Goal: Contribute content: Contribute content

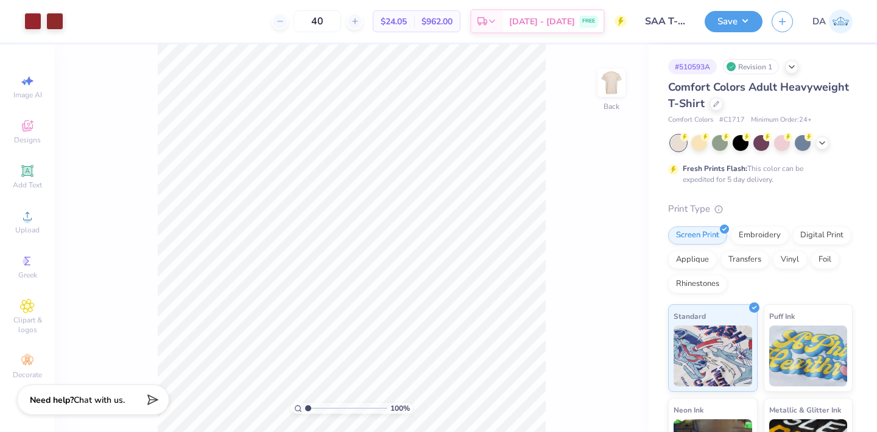
click at [37, 157] on div "Image AI Designs Add Text Upload Greek Clipart & logos Decorate" at bounding box center [27, 227] width 43 height 316
click at [27, 173] on icon at bounding box center [27, 170] width 9 height 9
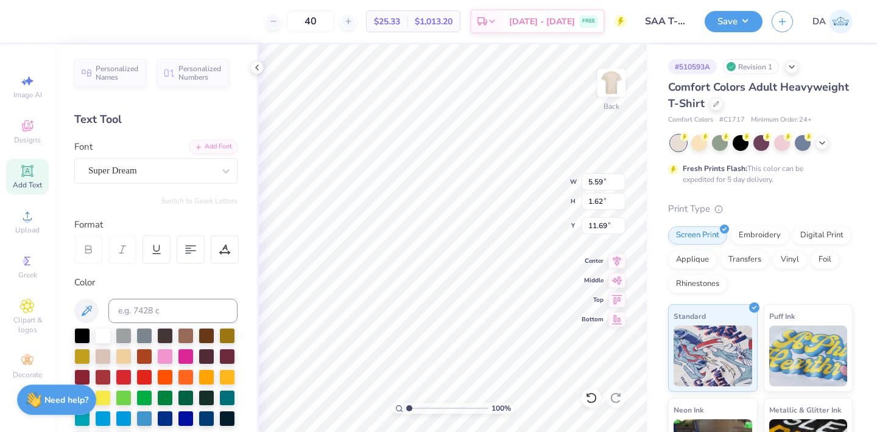
paste textarea "®"
type textarea "®"
click at [141, 164] on div "Super Dream" at bounding box center [151, 170] width 128 height 19
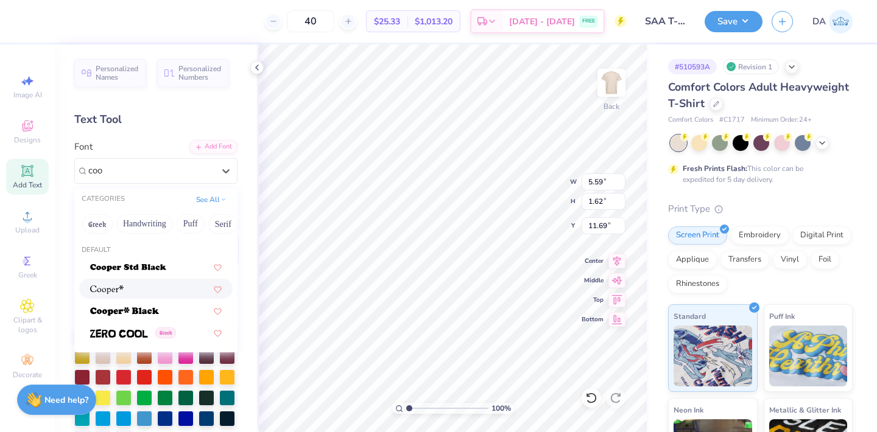
click at [102, 292] on img at bounding box center [106, 290] width 33 height 9
type input "coo"
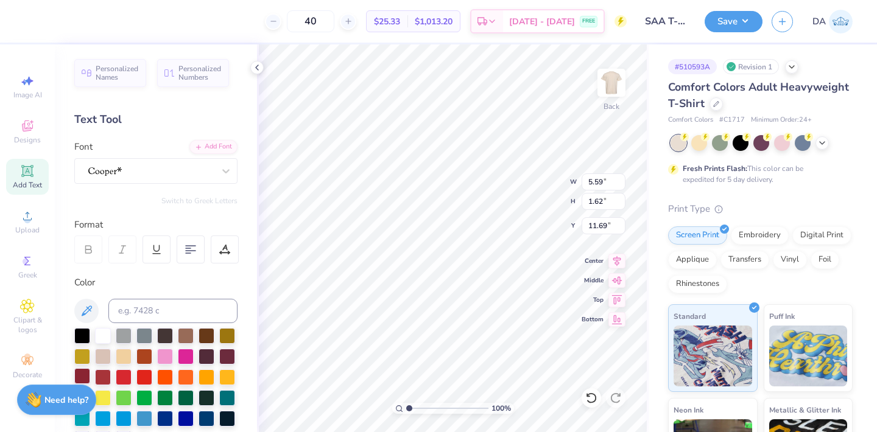
click at [79, 372] on div at bounding box center [82, 376] width 16 height 16
click at [196, 307] on input at bounding box center [172, 311] width 129 height 24
type input "7623c"
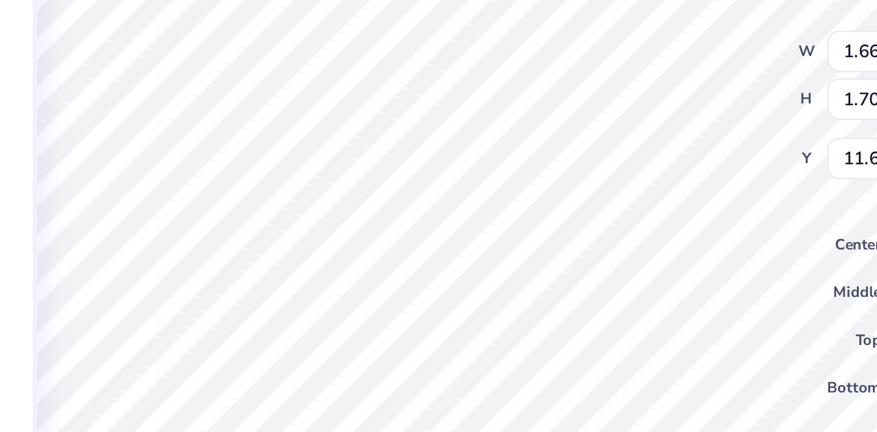
type input "5.96"
type input "0.30"
type input "0.31"
type input "7.35"
type input "8.96"
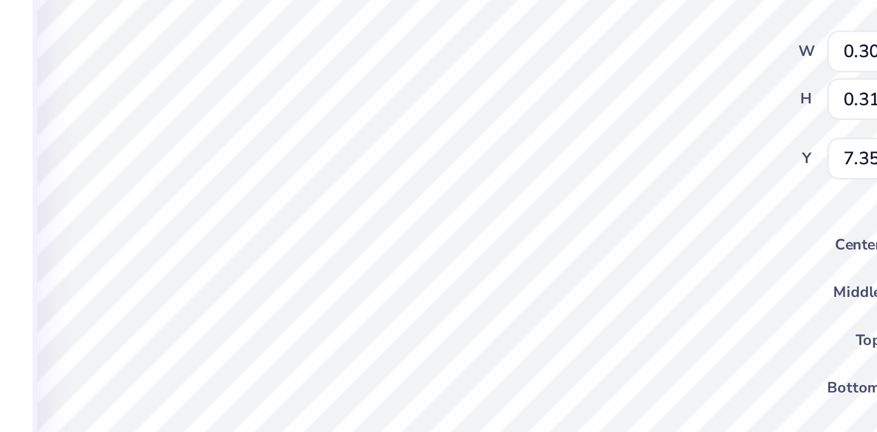
type input "5.92"
type input "3.00"
type input "0.30"
type input "0.31"
type input "5.80"
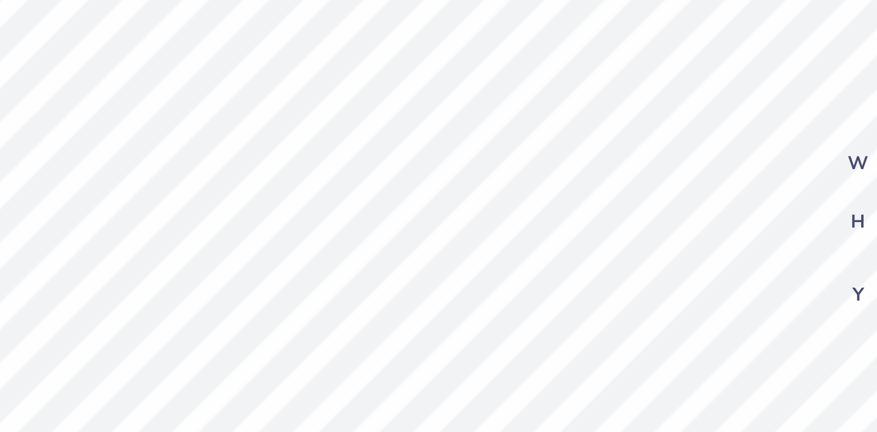
type input "8.96"
type input "5.92"
type input "3.00"
type input "0.30"
type input "0.31"
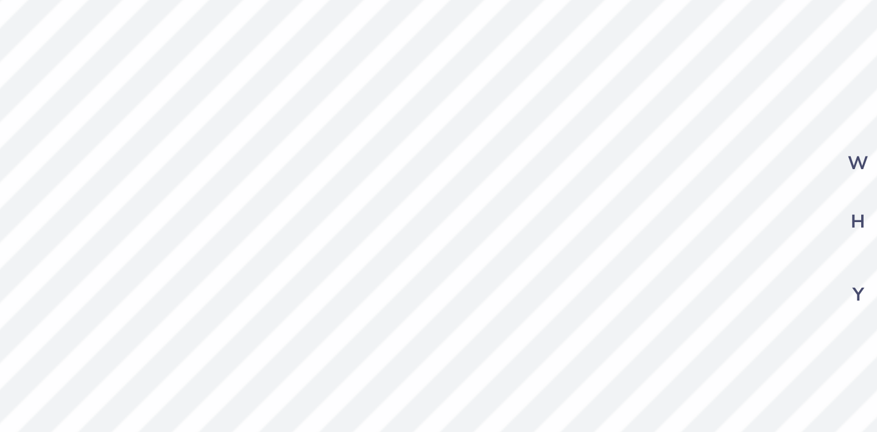
type input "5.65"
type input "0.26"
type input "0.27"
type input "5.69"
type input "8.96"
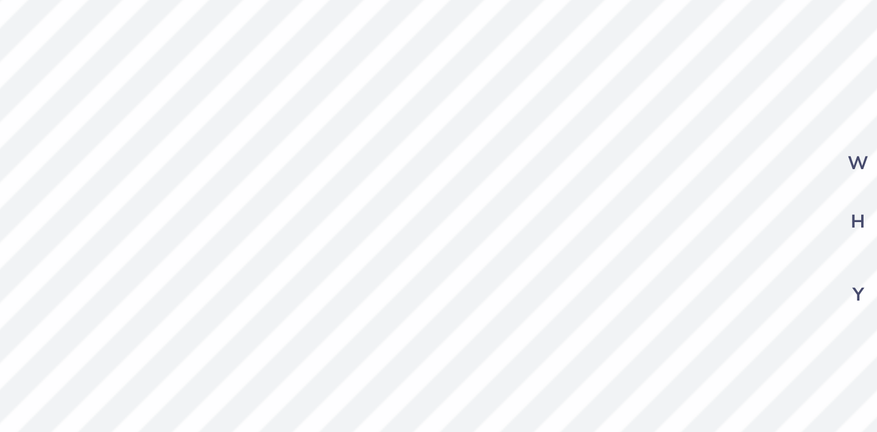
type input "5.92"
type input "3.00"
click at [542, 180] on div "100 % Back W 8.96 8.96 " H 5.92 5.92 " Y 3.00 3.00 " Center Middle Top Bottom" at bounding box center [453, 238] width 392 height 388
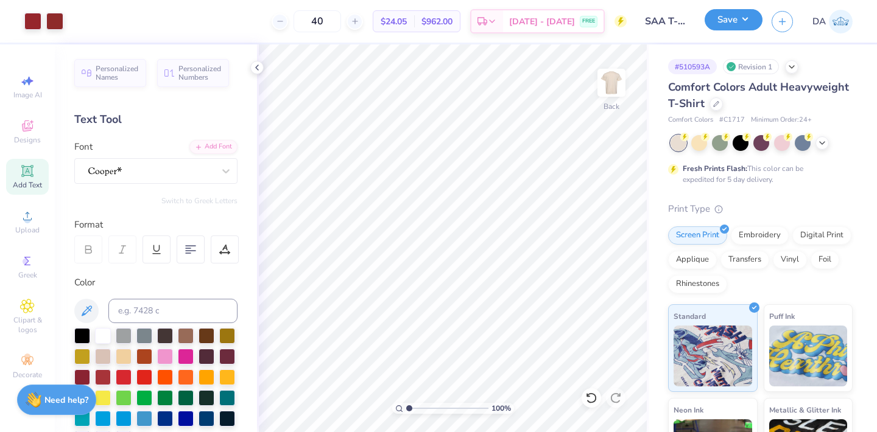
click at [736, 18] on button "Save" at bounding box center [734, 19] width 58 height 21
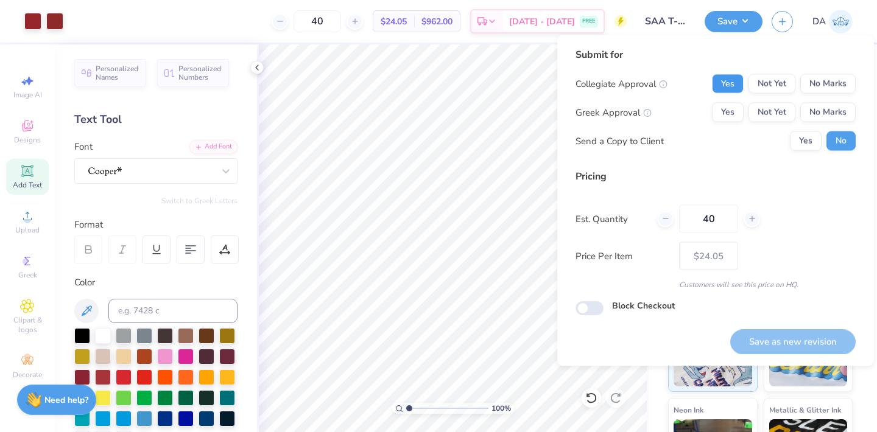
click at [727, 79] on button "Yes" at bounding box center [728, 83] width 32 height 19
click at [819, 107] on button "No Marks" at bounding box center [827, 112] width 55 height 19
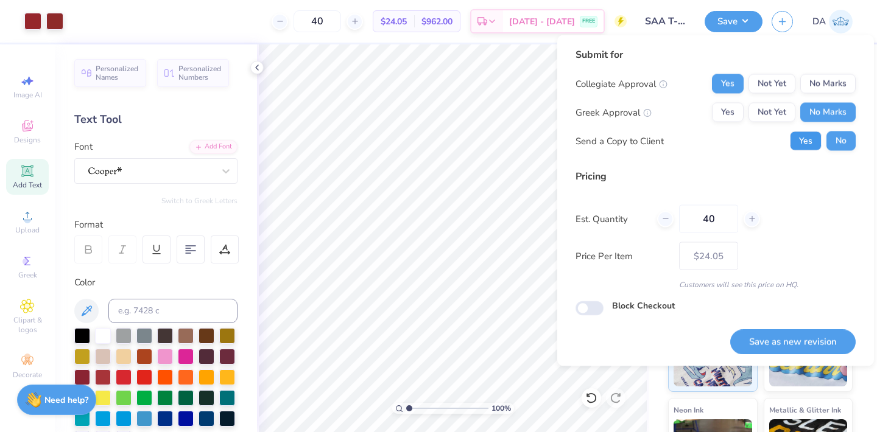
click at [806, 139] on button "Yes" at bounding box center [806, 141] width 32 height 19
click at [792, 331] on button "Save as new revision" at bounding box center [792, 342] width 125 height 25
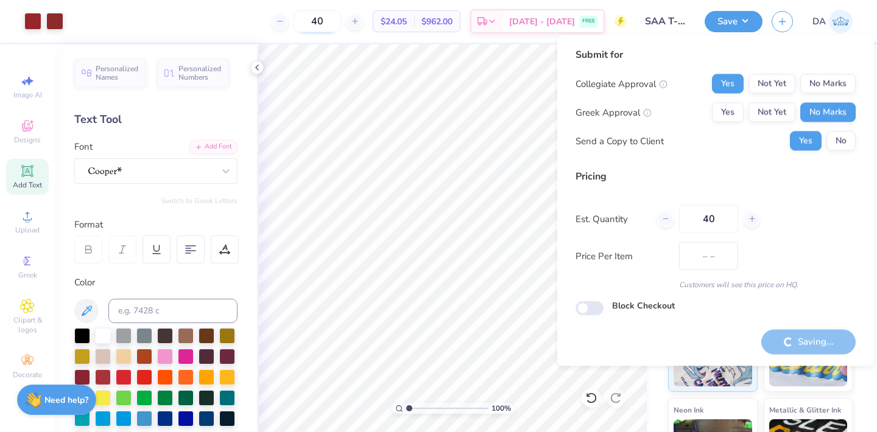
type input "$24.05"
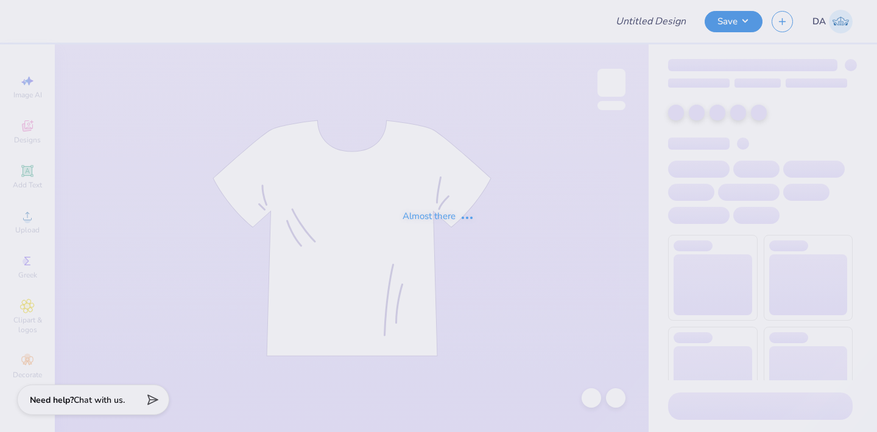
type input "adpi- theta iota"
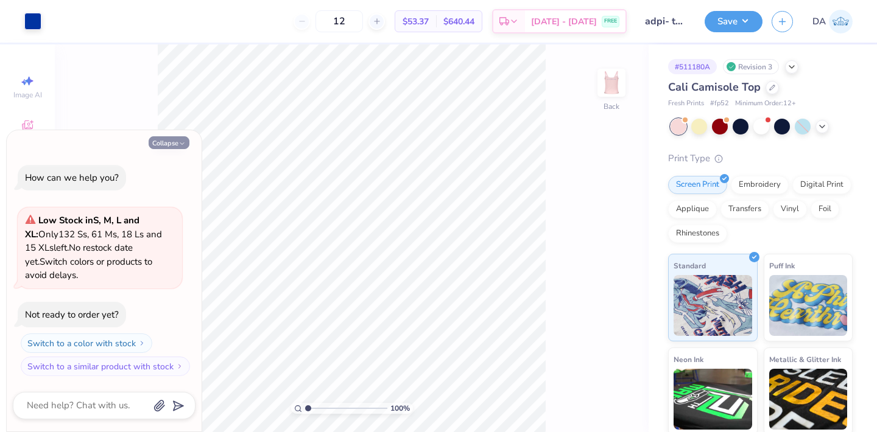
click at [158, 143] on button "Collapse" at bounding box center [169, 142] width 41 height 13
type textarea "x"
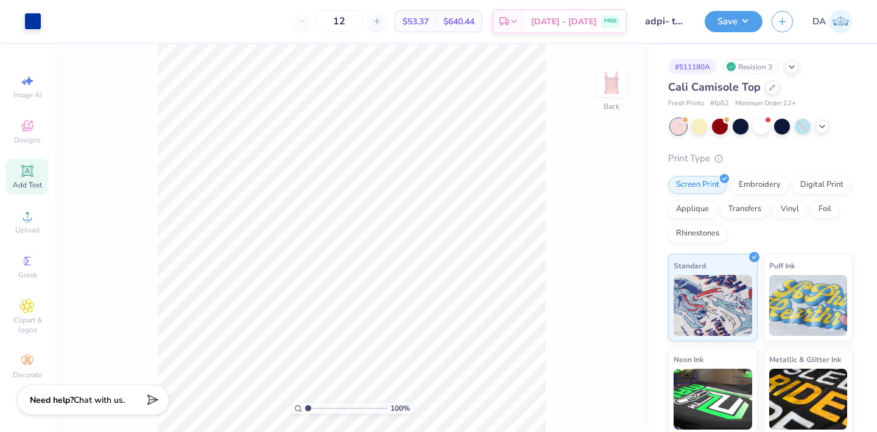
click at [27, 172] on icon at bounding box center [27, 170] width 9 height 9
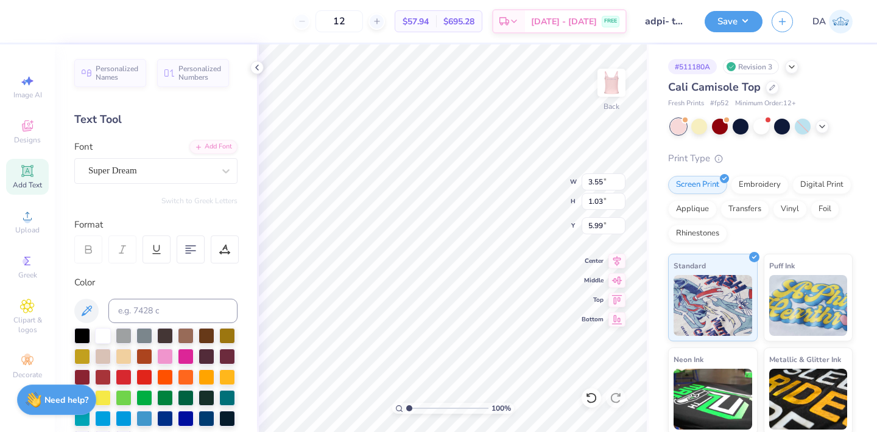
paste textarea "™"
type textarea "™"
click at [194, 175] on div "Super Dream" at bounding box center [151, 170] width 128 height 19
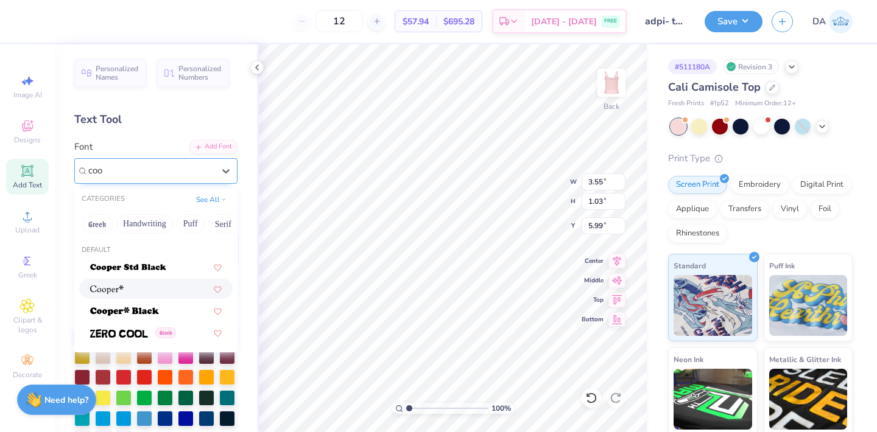
click at [167, 290] on div at bounding box center [156, 289] width 132 height 13
type input "coo"
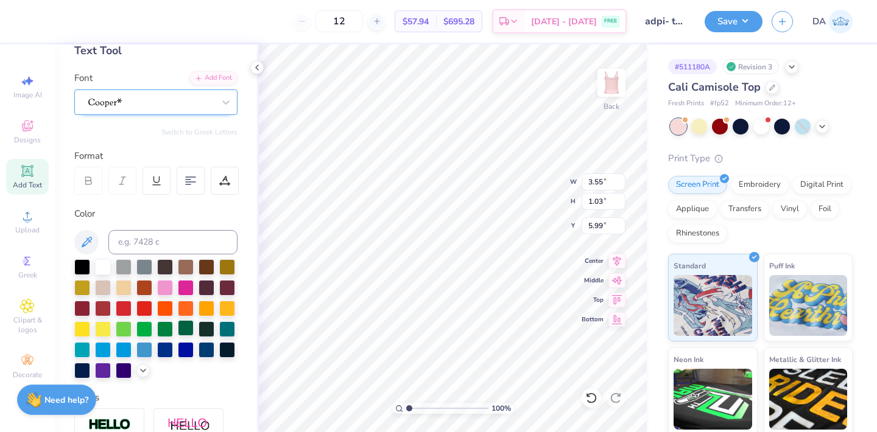
scroll to position [72, 0]
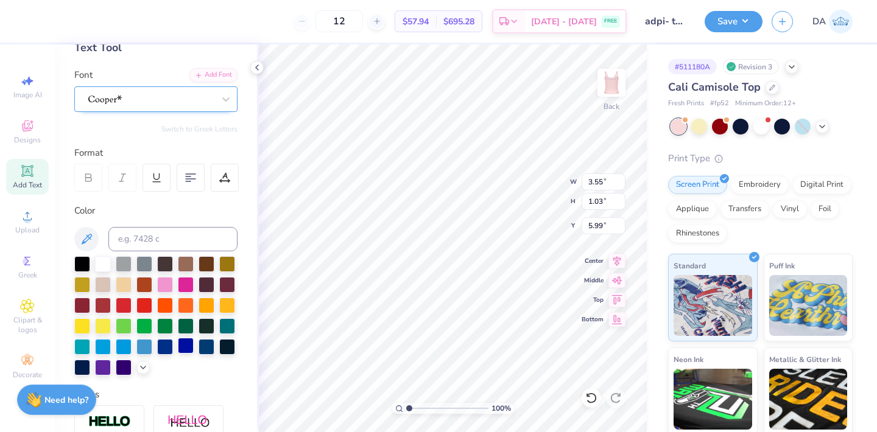
click at [185, 352] on div at bounding box center [186, 346] width 16 height 16
click at [164, 349] on div at bounding box center [165, 346] width 16 height 16
click at [171, 233] on input at bounding box center [172, 239] width 129 height 24
type input "286c"
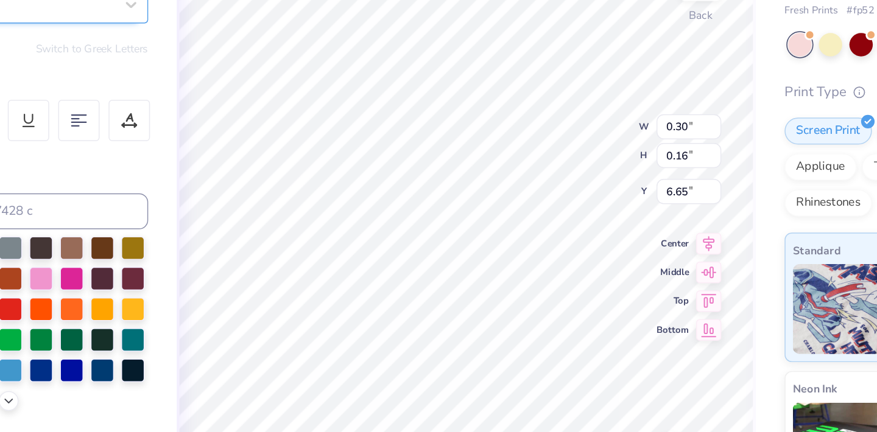
type input "0.30"
type input "0.16"
type input "6.65"
type input "0.85"
type input "0.23"
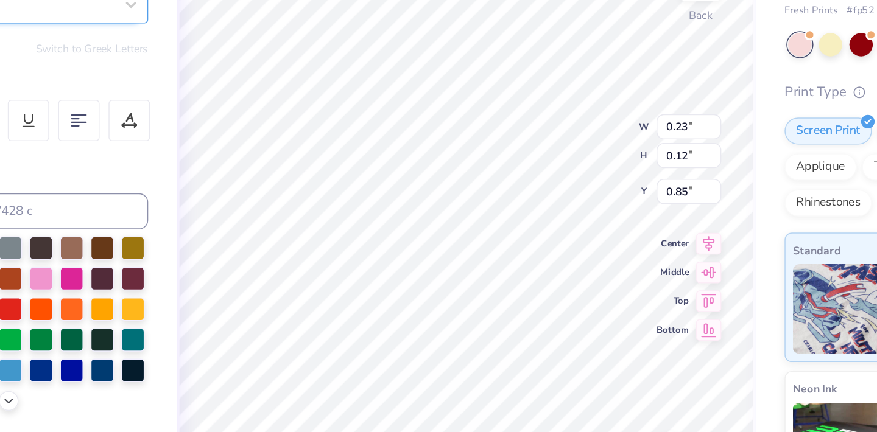
type input "0.12"
type input "0.89"
type input "0.85"
click at [536, 170] on div "100 % Back W 0.23 0.23 " H 0.12 0.12 " Y 0.85 0.85 " Center Middle Top Bottom" at bounding box center [453, 238] width 392 height 388
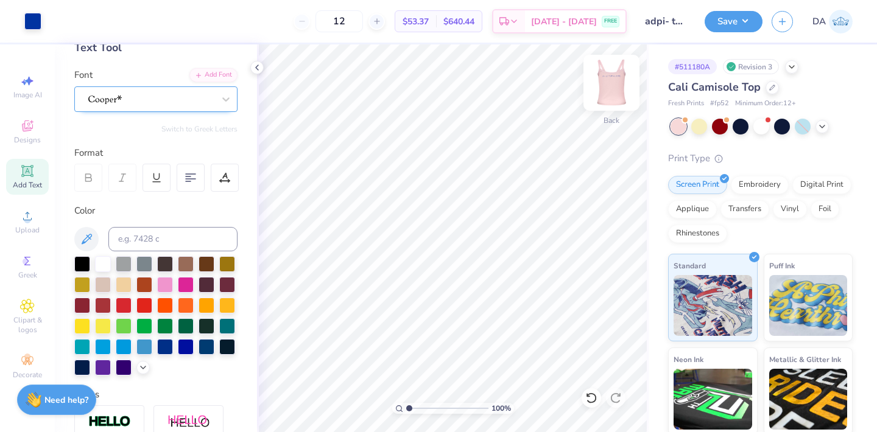
click at [612, 97] on img at bounding box center [611, 82] width 49 height 49
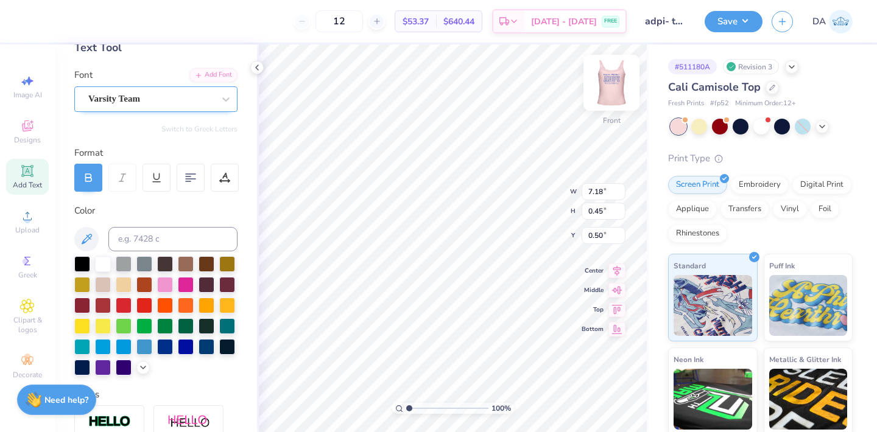
scroll to position [0, 5]
type textarea "WE LIVE FOR EACH OTHER"
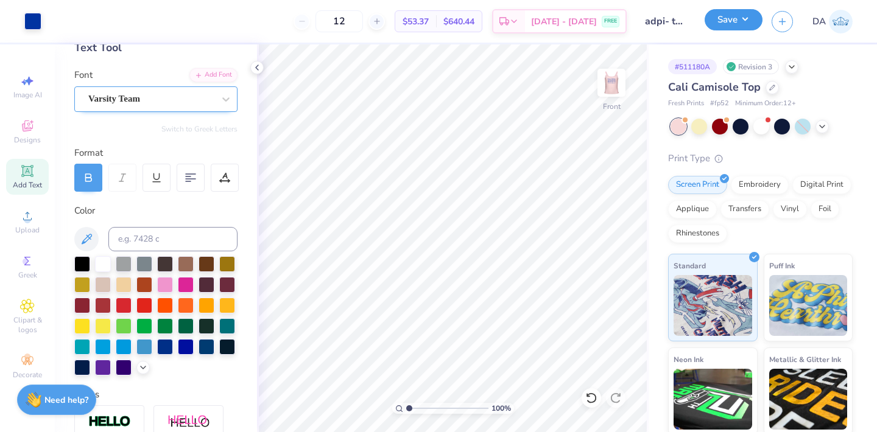
click at [735, 12] on button "Save" at bounding box center [734, 19] width 58 height 21
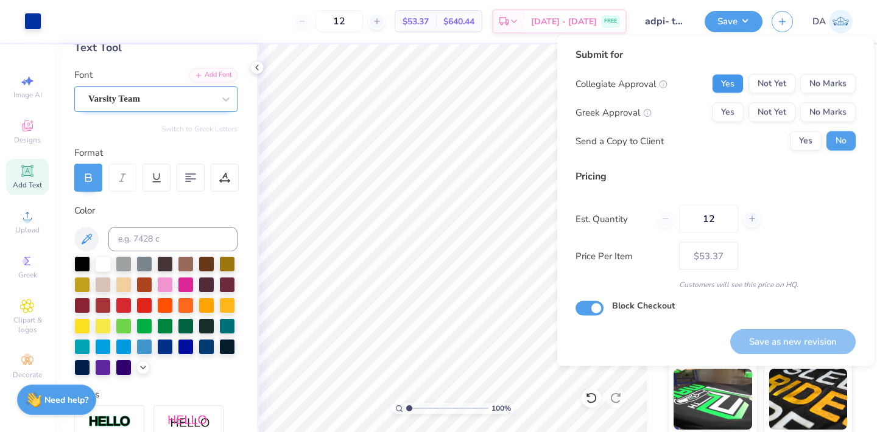
click at [736, 85] on button "Yes" at bounding box center [728, 83] width 32 height 19
click at [735, 106] on button "Yes" at bounding box center [728, 112] width 32 height 19
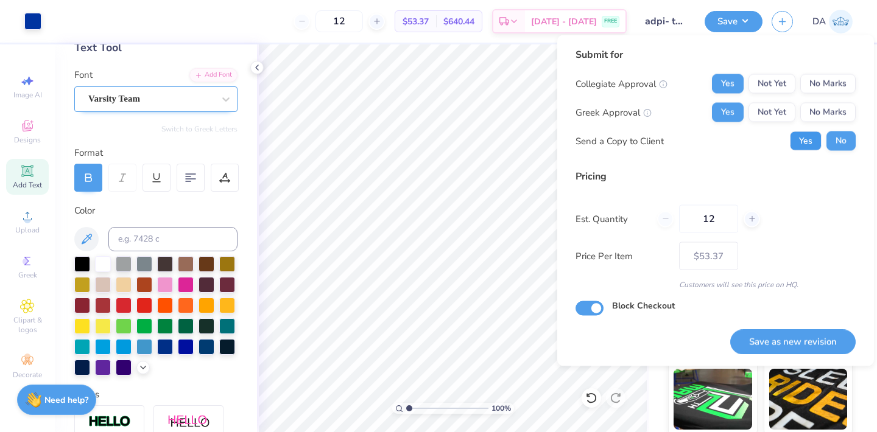
click at [805, 144] on button "Yes" at bounding box center [806, 141] width 32 height 19
click at [802, 336] on button "Save as new revision" at bounding box center [792, 342] width 125 height 25
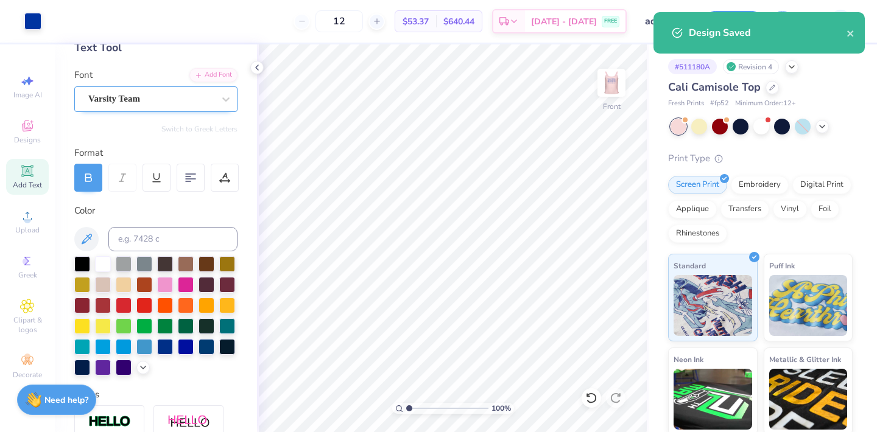
type input "– –"
